Goal: Go to known website: Go to known website

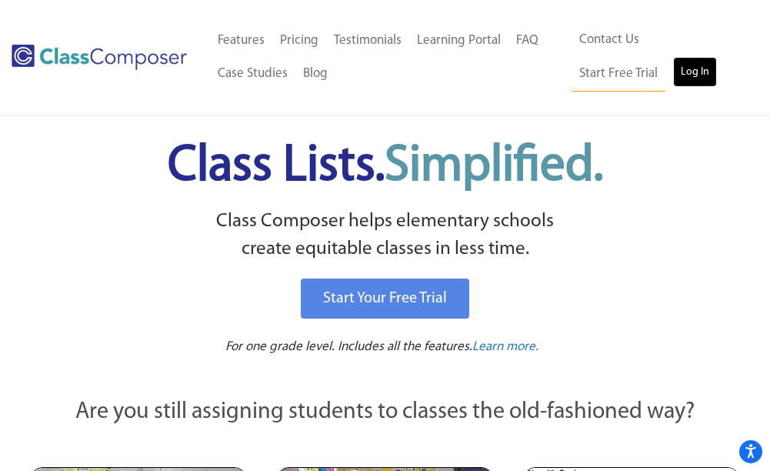
click at [673, 78] on link "Log In" at bounding box center [695, 72] width 44 height 31
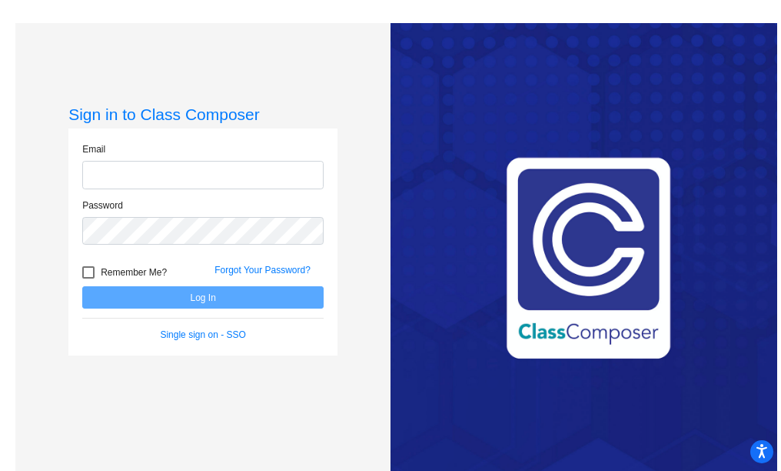
type input "[EMAIL_ADDRESS][PERSON_NAME][DOMAIN_NAME]"
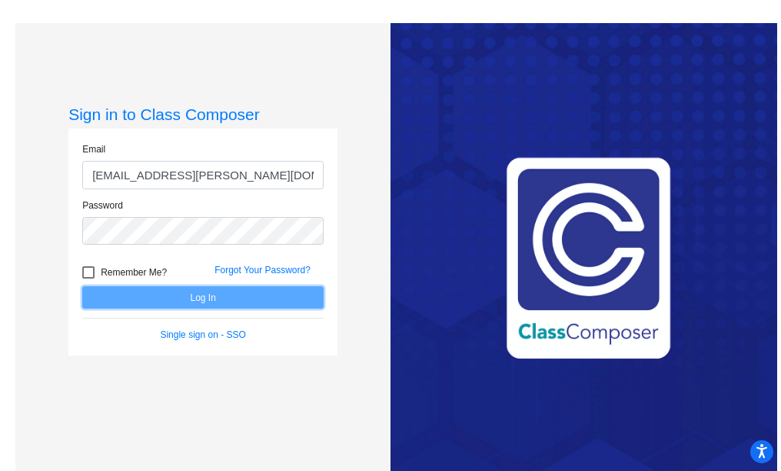
click at [174, 300] on button "Log In" at bounding box center [202, 297] width 241 height 22
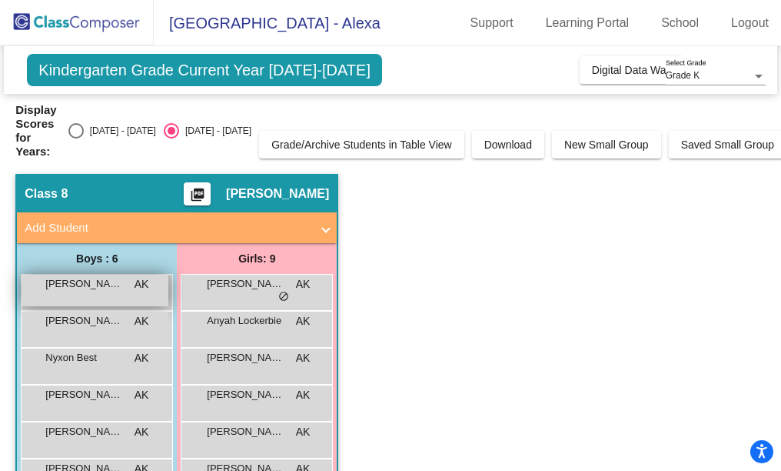
scroll to position [146, 0]
